Goal: Task Accomplishment & Management: Manage account settings

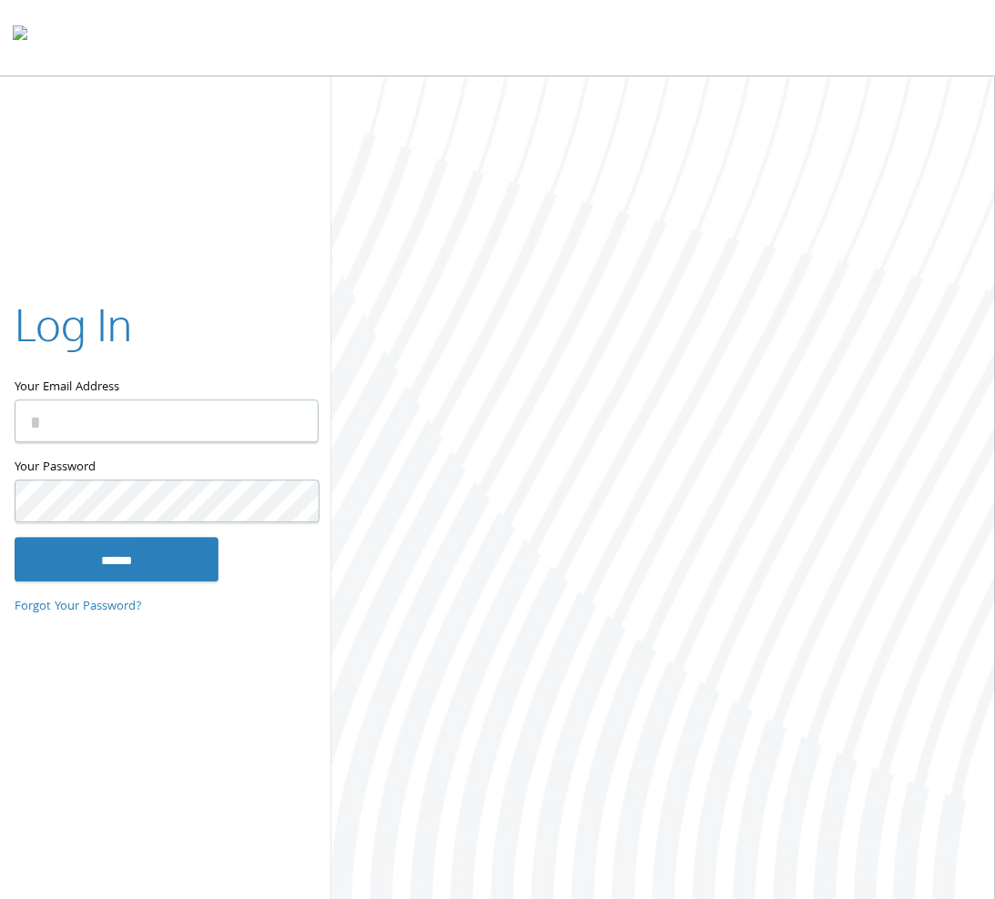
click at [268, 402] on input "Your Email Address" at bounding box center [167, 421] width 304 height 43
type input "**********"
click at [15, 538] on input "******" at bounding box center [117, 560] width 204 height 44
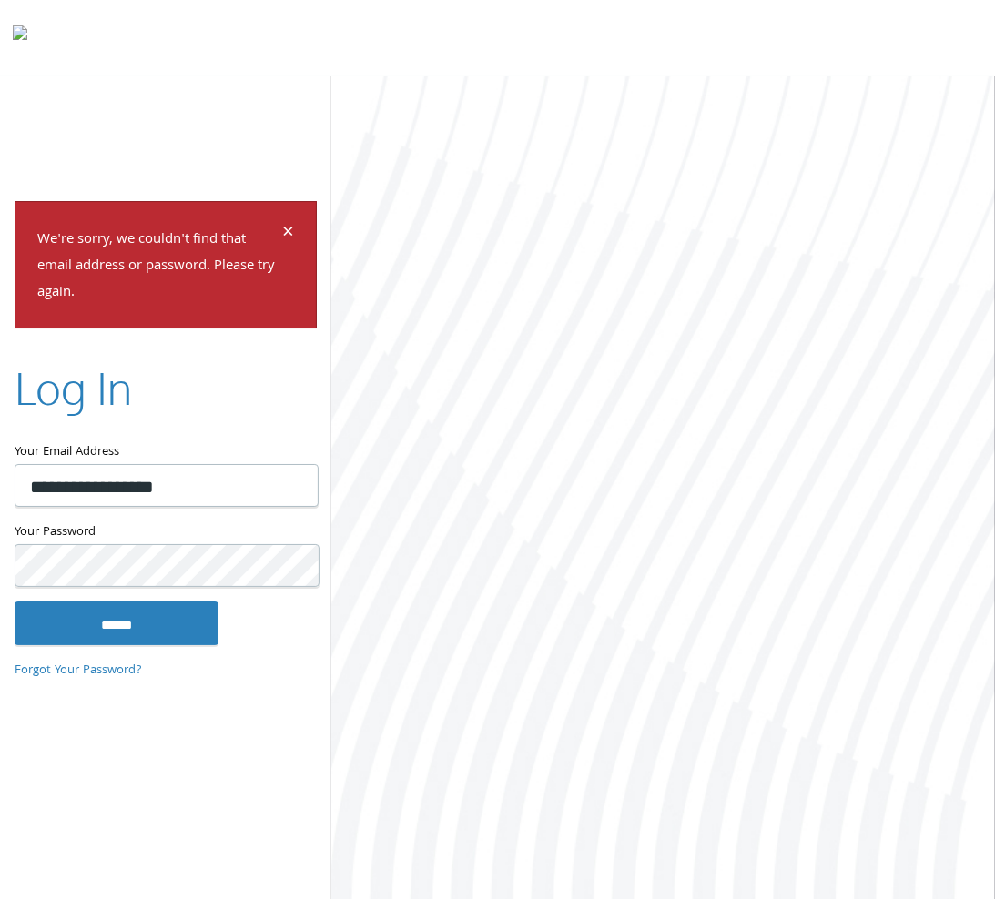
click at [15, 602] on input "******" at bounding box center [117, 624] width 204 height 44
